Goal: Navigation & Orientation: Find specific page/section

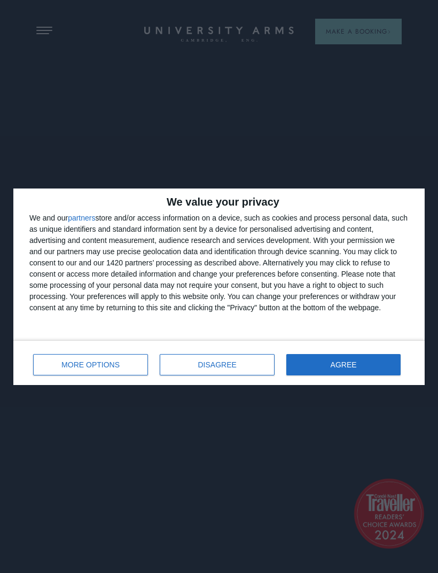
click at [196, 365] on button "DISAGREE" at bounding box center [217, 364] width 115 height 21
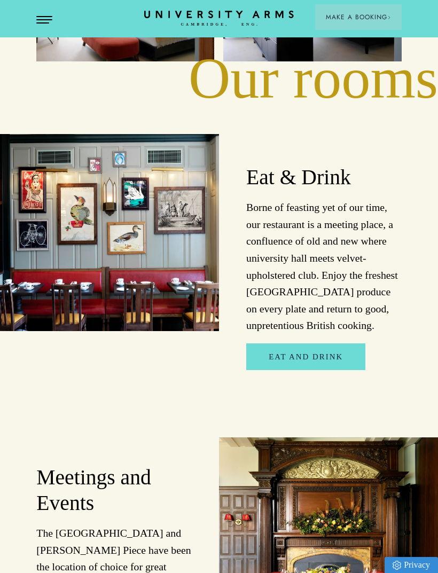
scroll to position [1582, 0]
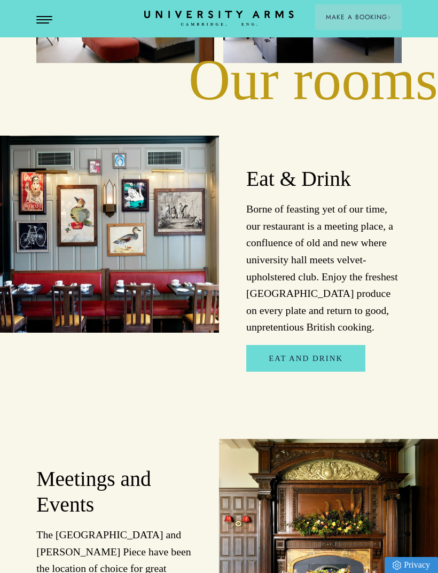
click at [39, 19] on span "Open Menu" at bounding box center [40, 19] width 8 height 1
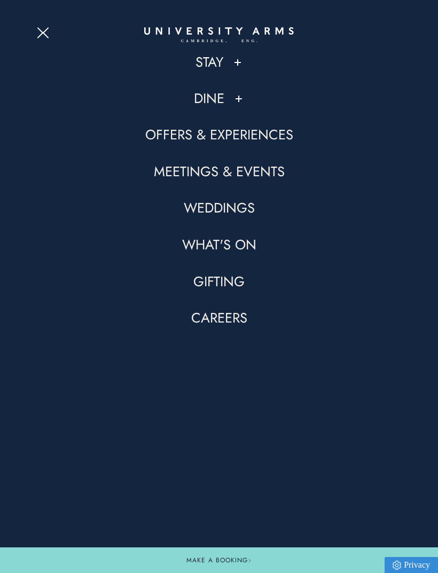
click at [209, 65] on link "Stay" at bounding box center [209, 62] width 28 height 18
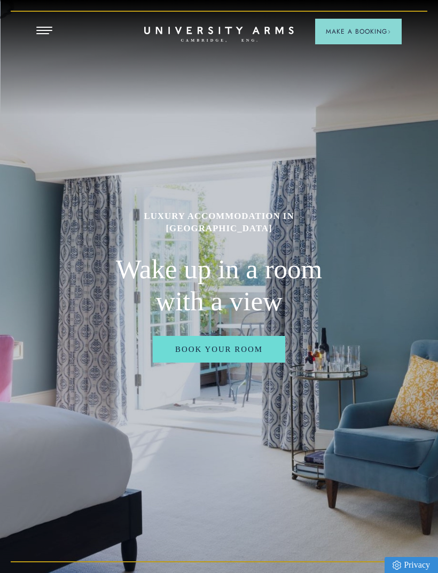
click at [37, 30] on span "Open Menu" at bounding box center [40, 30] width 8 height 1
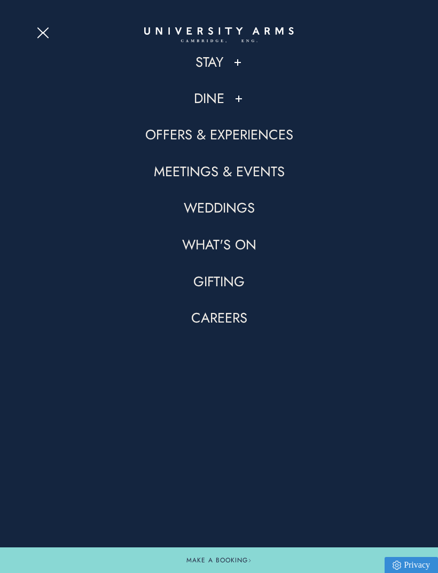
click at [199, 66] on link "Stay" at bounding box center [209, 62] width 28 height 18
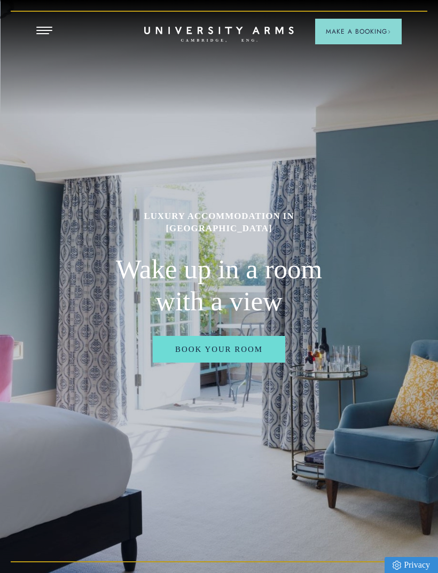
click at [349, 31] on span "Make a Booking" at bounding box center [358, 32] width 65 height 10
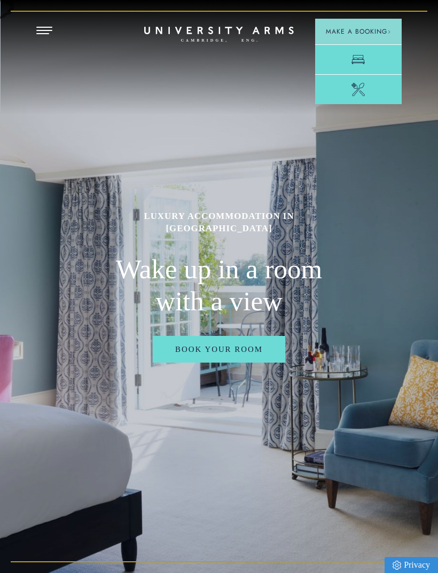
click at [345, 60] on link "Room" at bounding box center [358, 59] width 86 height 30
click at [41, 30] on span "Open Menu" at bounding box center [40, 30] width 8 height 1
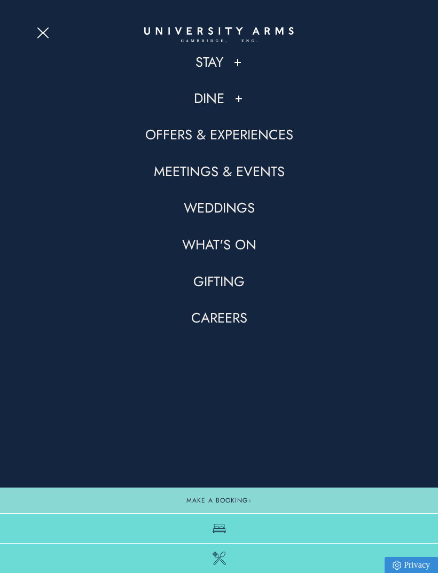
click at [206, 241] on link "What's On" at bounding box center [219, 245] width 74 height 18
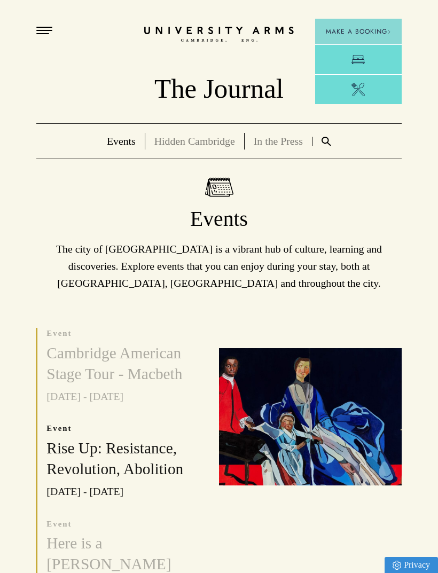
click at [38, 33] on span "Open Menu" at bounding box center [40, 33] width 8 height 1
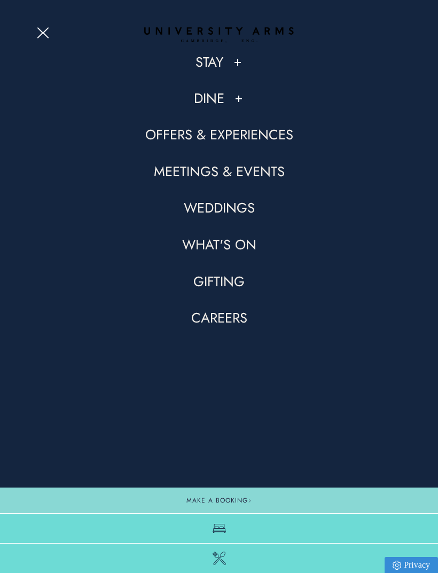
click at [37, 33] on button "Open Menu" at bounding box center [44, 31] width 16 height 9
